Goal: Check status: Check status

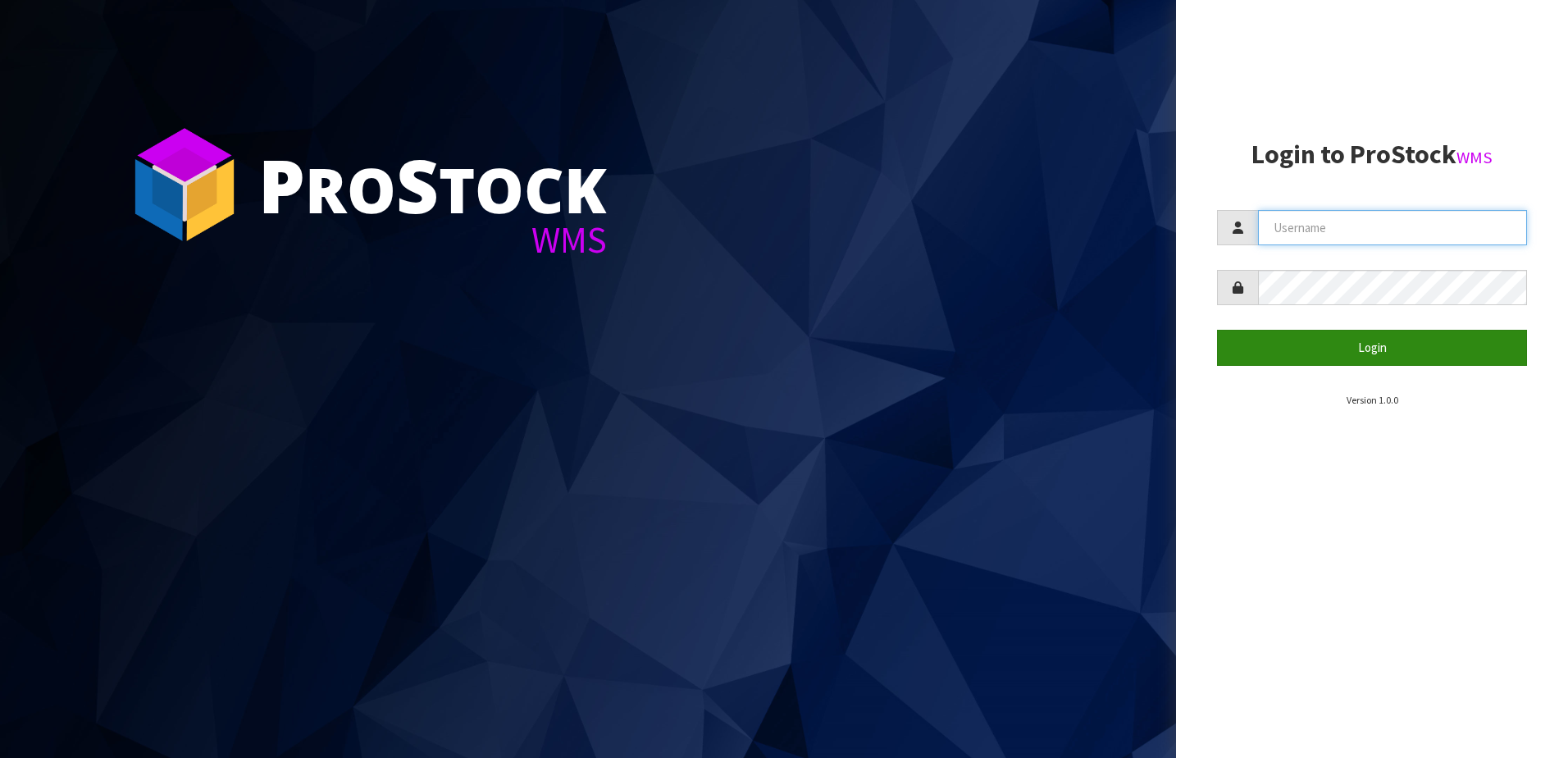
type input "NEOGEN"
click at [1344, 337] on button "Login" at bounding box center [1372, 347] width 310 height 35
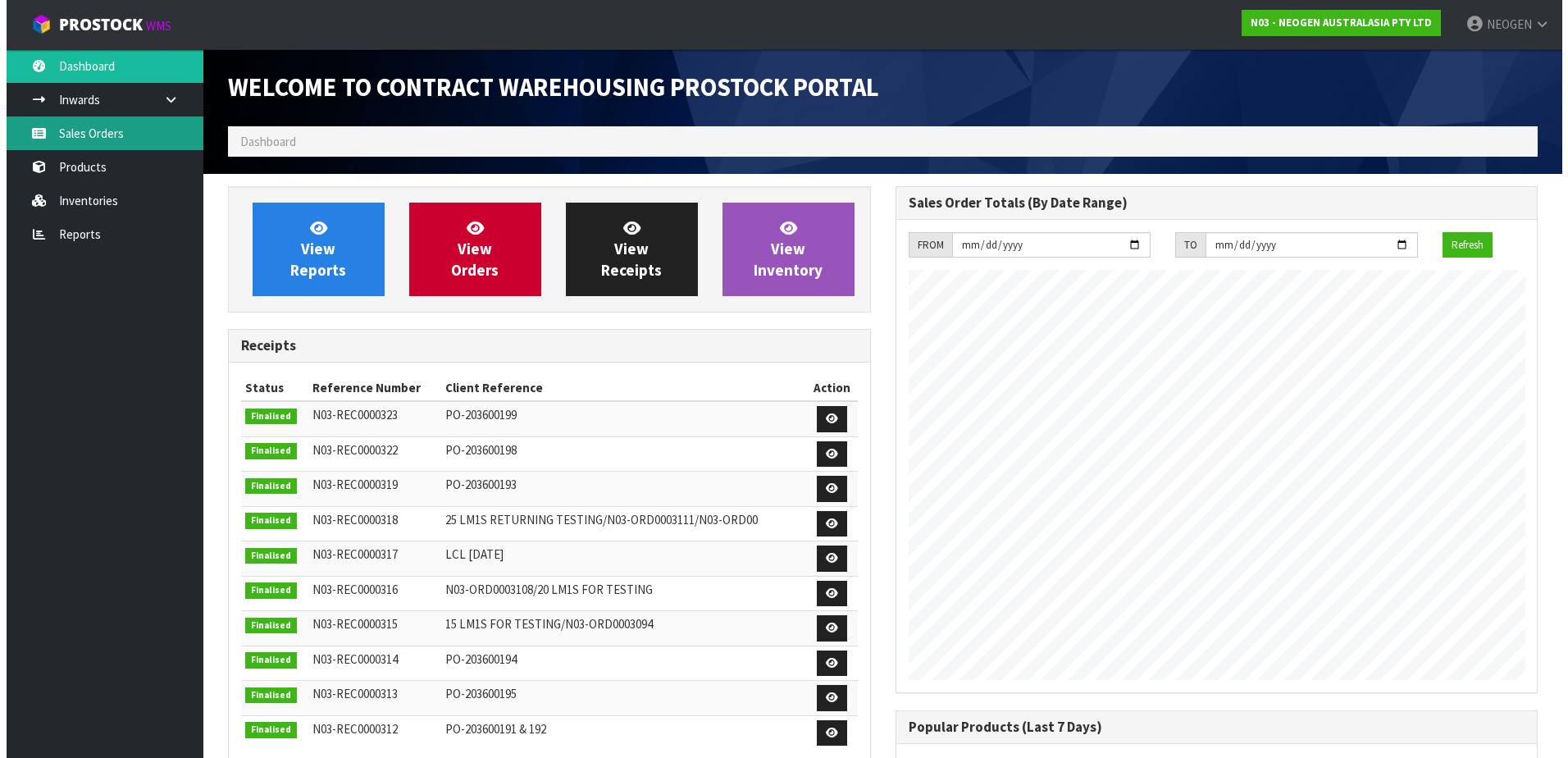
scroll to position [910, 667]
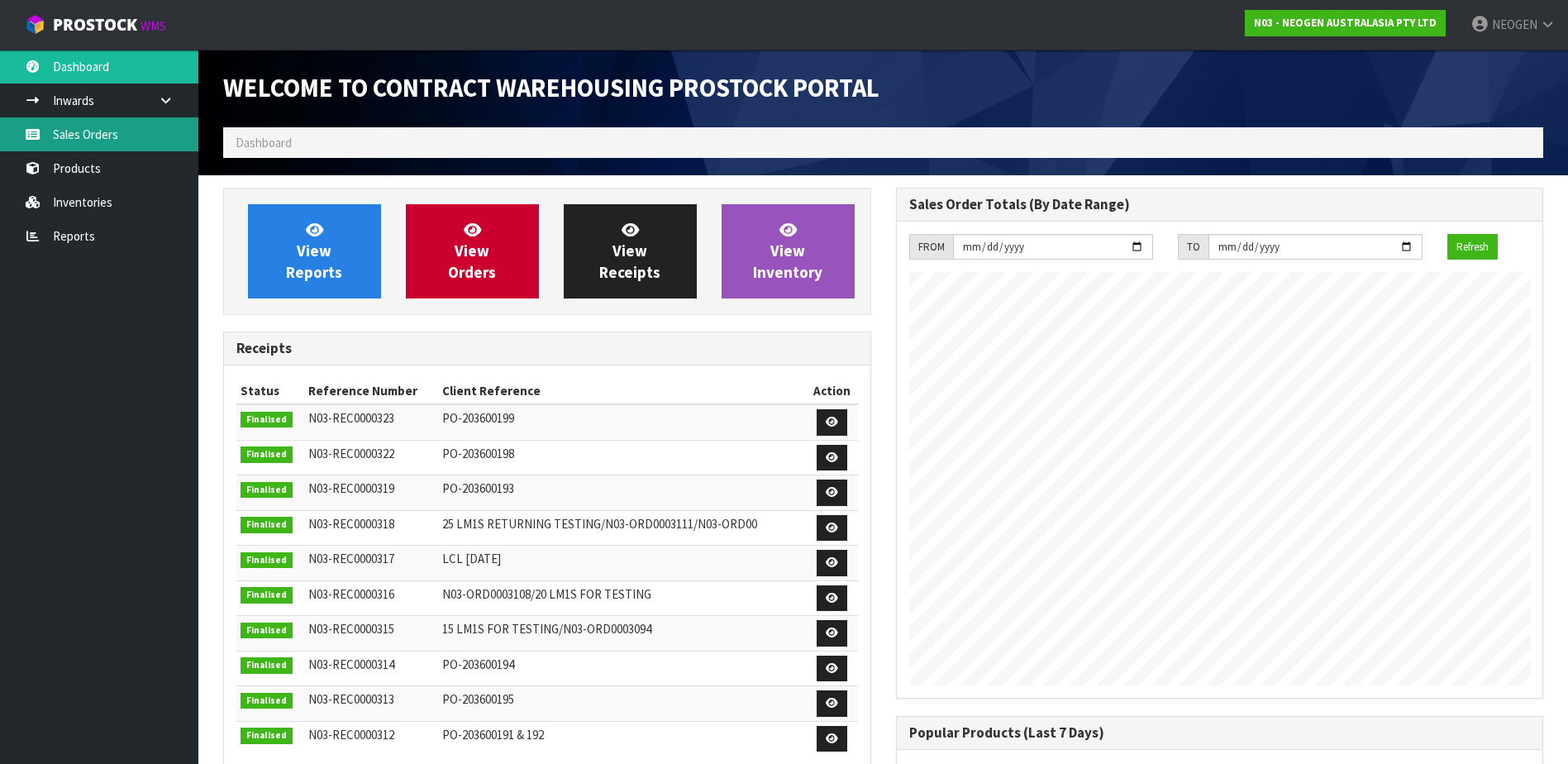
click at [85, 133] on link "Sales Orders" at bounding box center [99, 134] width 199 height 34
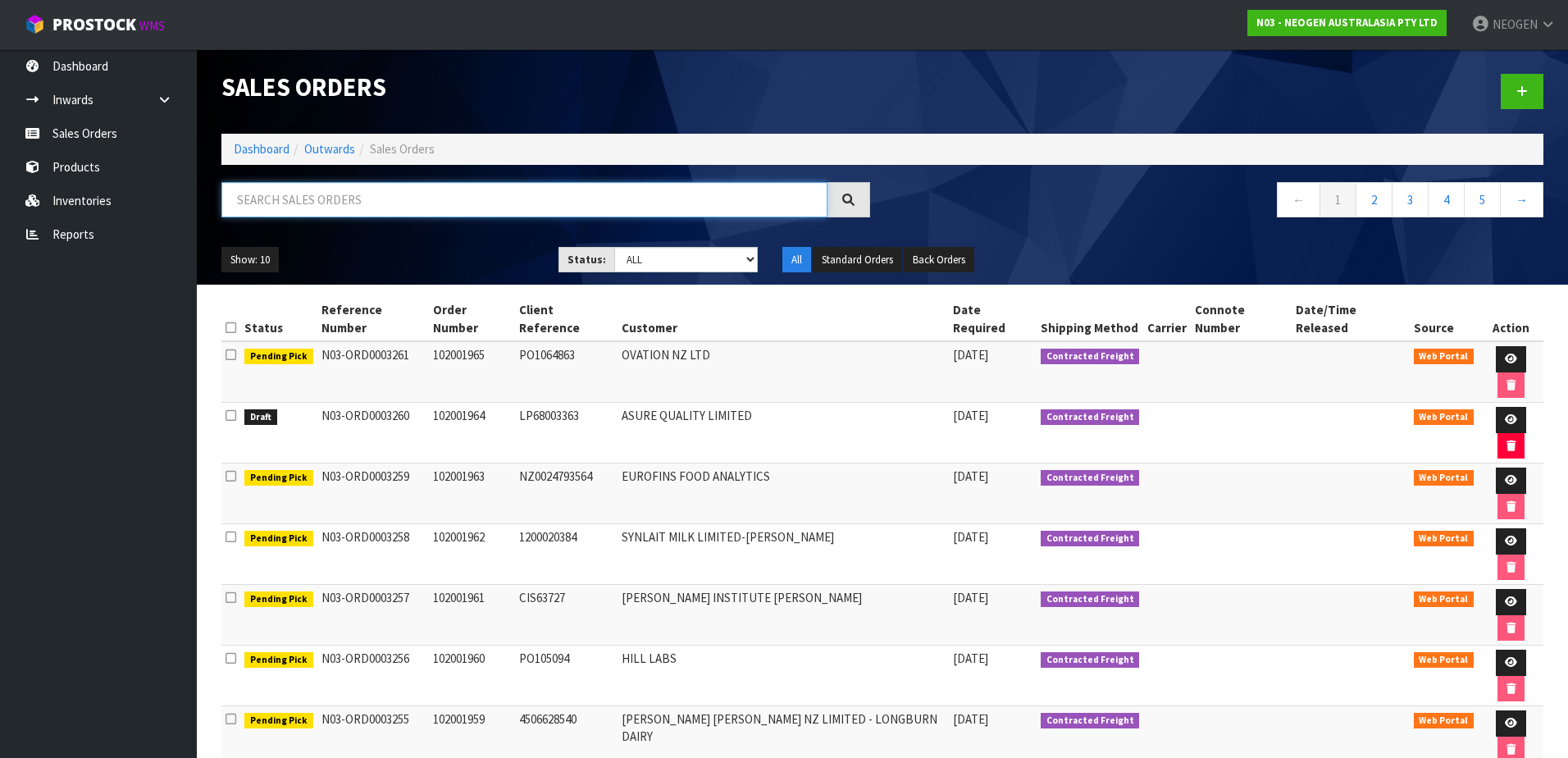
paste input "102001883"
type input "102001883"
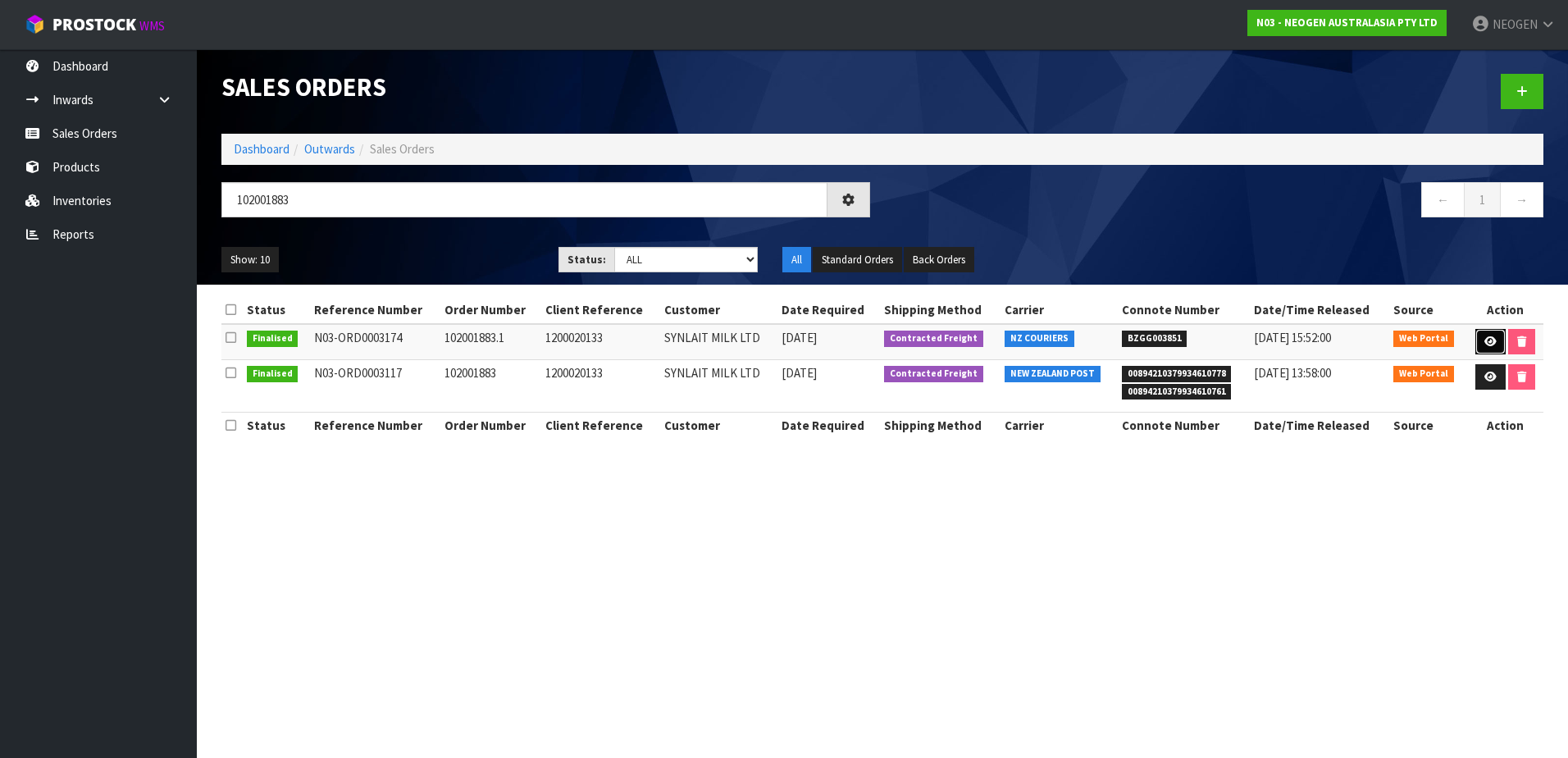
click at [1485, 337] on icon at bounding box center [1491, 342] width 12 height 10
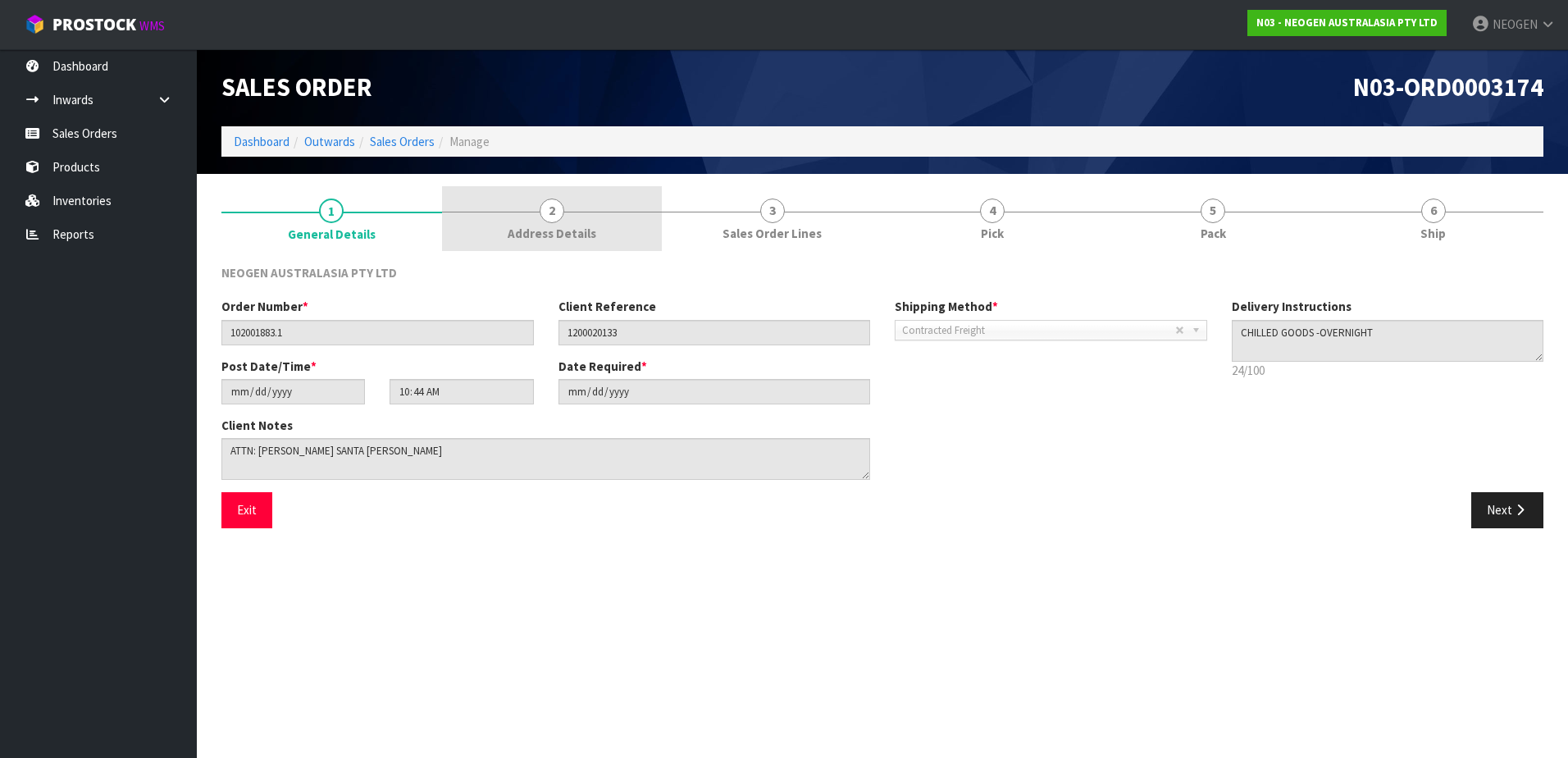
click at [557, 204] on span "2" at bounding box center [552, 211] width 24 height 24
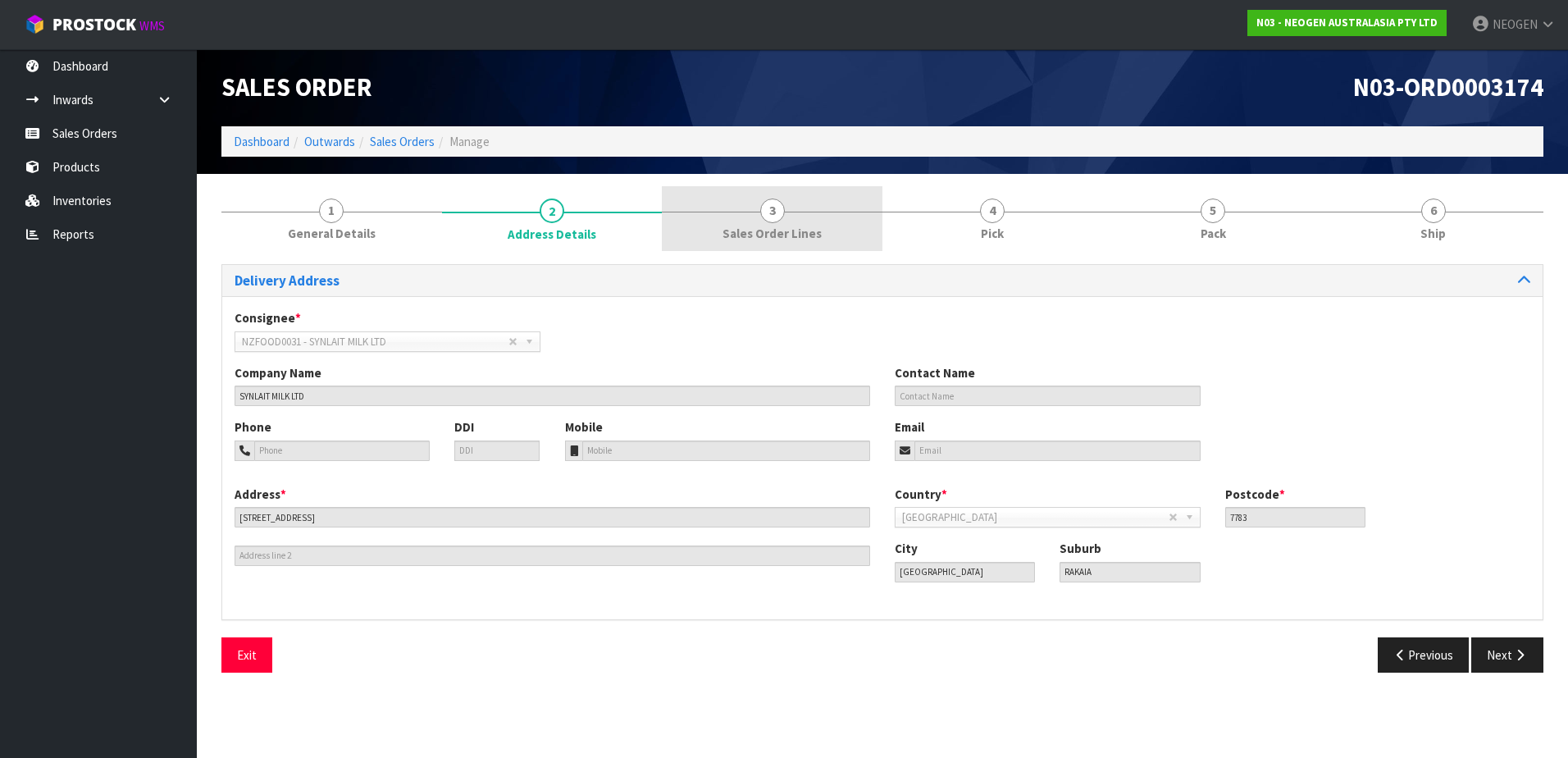
click at [770, 205] on span "3" at bounding box center [772, 211] width 24 height 24
